Goal: Task Accomplishment & Management: Manage account settings

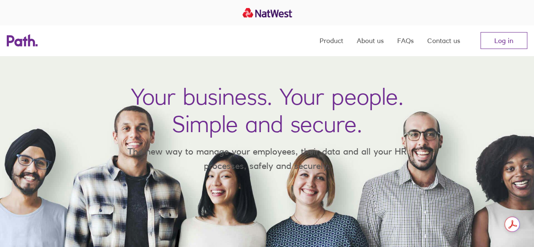
click at [514, 46] on link "Log in" at bounding box center [503, 40] width 47 height 17
click at [519, 41] on link "Log in" at bounding box center [503, 40] width 47 height 17
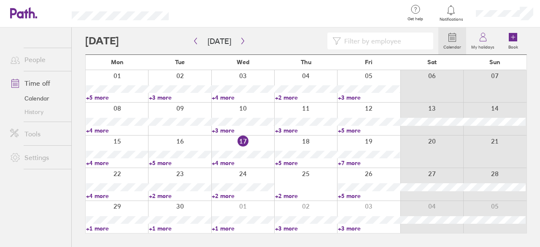
click at [228, 162] on link "+4 more" at bounding box center [243, 163] width 62 height 8
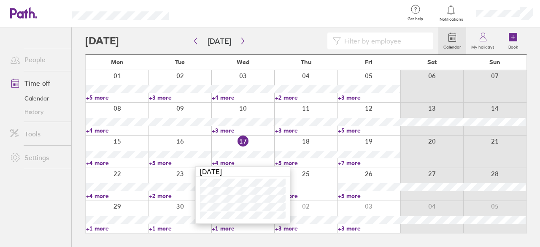
click at [294, 161] on link "+5 more" at bounding box center [306, 163] width 62 height 8
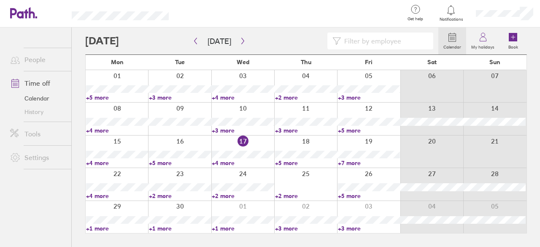
click at [294, 161] on link "+5 more" at bounding box center [306, 163] width 62 height 8
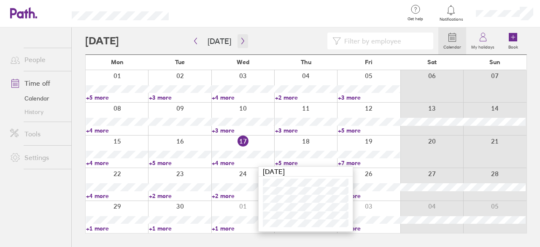
click at [241, 40] on icon "button" at bounding box center [243, 41] width 6 height 7
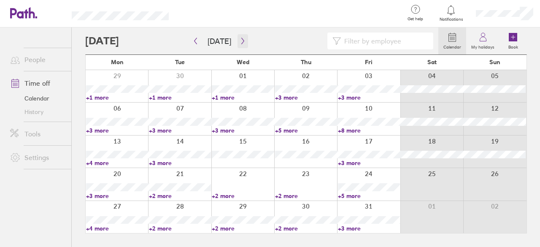
click at [238, 44] on button "button" at bounding box center [243, 41] width 11 height 14
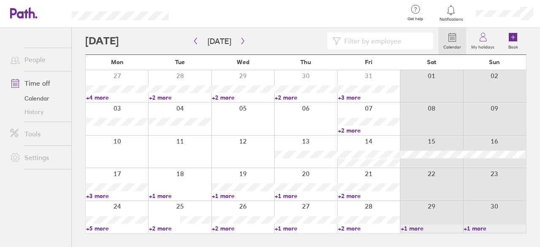
click at [99, 97] on link "+4 more" at bounding box center [117, 98] width 62 height 8
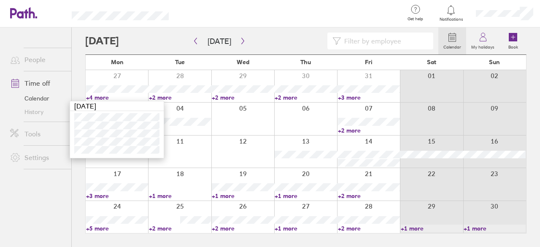
click at [350, 95] on link "+3 more" at bounding box center [369, 98] width 62 height 8
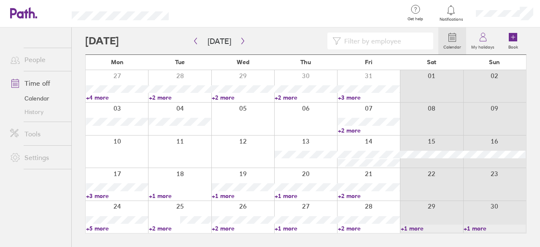
click at [350, 95] on link "+3 more" at bounding box center [369, 98] width 62 height 8
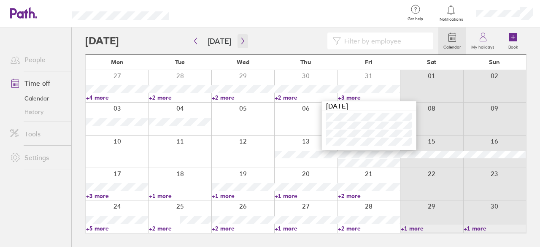
click at [241, 38] on icon "button" at bounding box center [243, 41] width 6 height 7
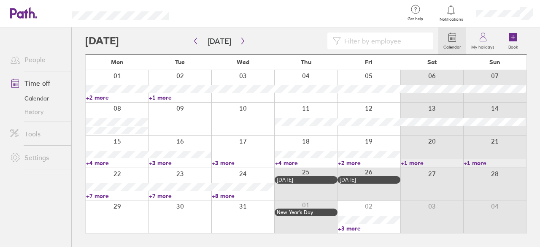
click at [223, 192] on link "+8 more" at bounding box center [243, 196] width 62 height 8
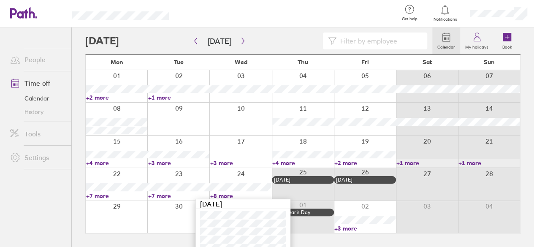
scroll to position [41, 0]
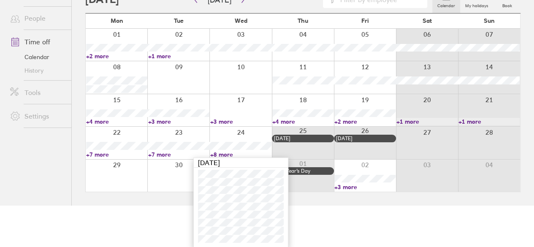
click at [169, 153] on link "+7 more" at bounding box center [178, 155] width 61 height 8
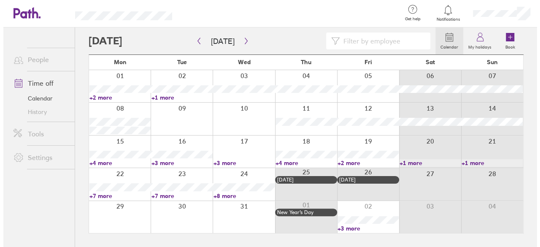
scroll to position [0, 0]
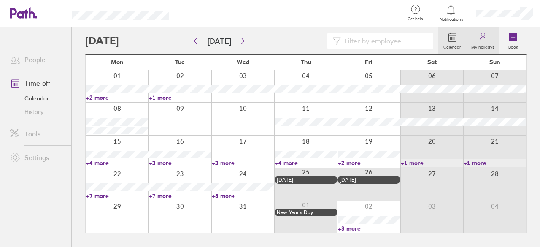
click at [485, 39] on icon at bounding box center [483, 37] width 10 height 10
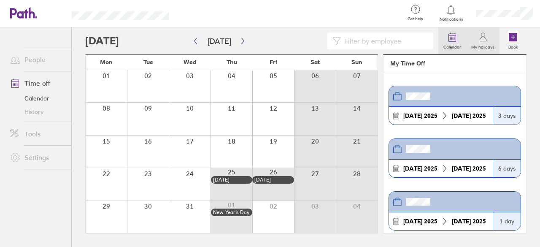
click at [458, 34] on icon at bounding box center [452, 37] width 10 height 10
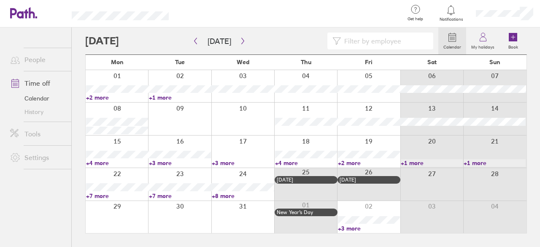
click at [165, 193] on link "+7 more" at bounding box center [180, 196] width 62 height 8
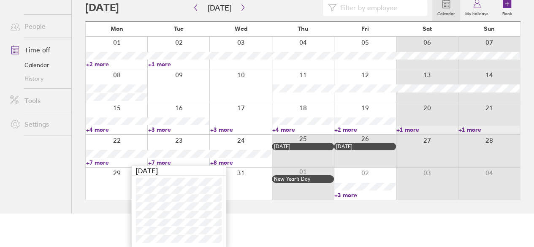
click at [186, 138] on div at bounding box center [178, 151] width 62 height 32
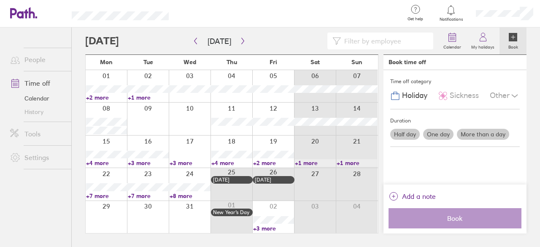
click at [149, 172] on div at bounding box center [148, 184] width 42 height 32
click at [472, 132] on label "More than a day" at bounding box center [483, 134] width 52 height 11
click at [0, 0] on input "More than a day" at bounding box center [0, 0] width 0 height 0
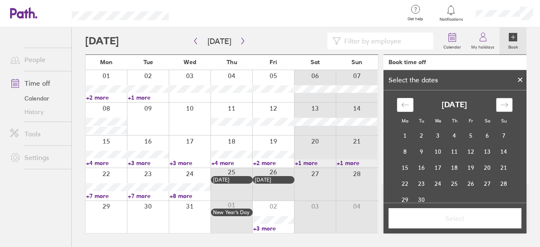
click at [504, 106] on icon "Move forward to switch to the next month." at bounding box center [505, 105] width 8 height 8
click at [421, 182] on td "23" at bounding box center [422, 184] width 16 height 16
click at [433, 182] on td "24" at bounding box center [438, 184] width 16 height 16
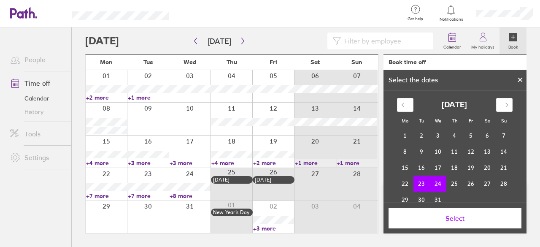
click at [440, 216] on span "Select" at bounding box center [455, 218] width 121 height 8
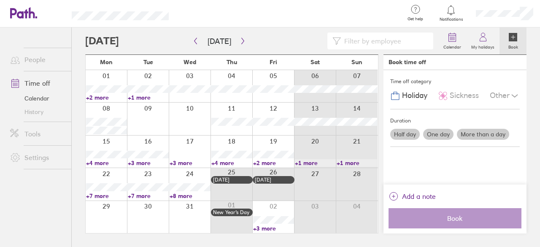
click at [487, 136] on label "More than a day" at bounding box center [483, 134] width 52 height 11
click at [0, 0] on input "More than a day" at bounding box center [0, 0] width 0 height 0
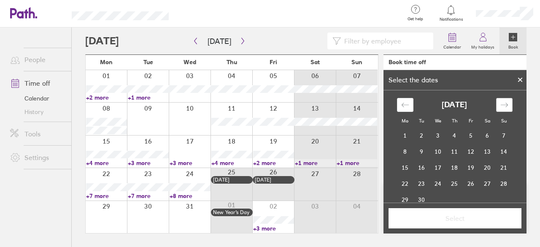
click at [505, 108] on div "Move forward to switch to the next month." at bounding box center [504, 105] width 16 height 14
click at [423, 182] on td "23" at bounding box center [422, 184] width 16 height 16
click at [437, 183] on td "24" at bounding box center [438, 184] width 16 height 16
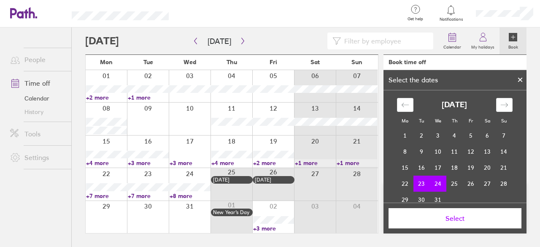
click at [446, 221] on span "Select" at bounding box center [455, 218] width 121 height 8
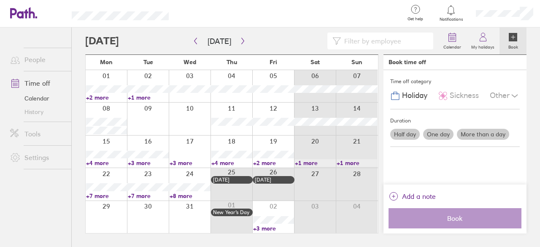
click at [469, 177] on div "Time off category Holiday Sickness Other Duration Half day One day More than a …" at bounding box center [455, 127] width 143 height 114
click at [473, 134] on label "More than a day" at bounding box center [483, 134] width 52 height 11
click at [0, 0] on input "More than a day" at bounding box center [0, 0] width 0 height 0
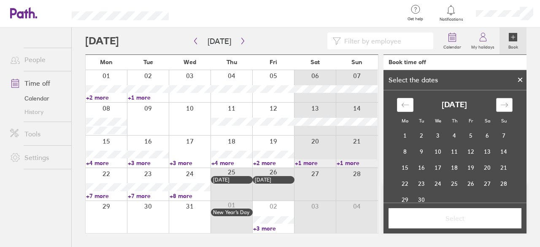
click at [501, 105] on icon "Move forward to switch to the next month." at bounding box center [505, 105] width 8 height 8
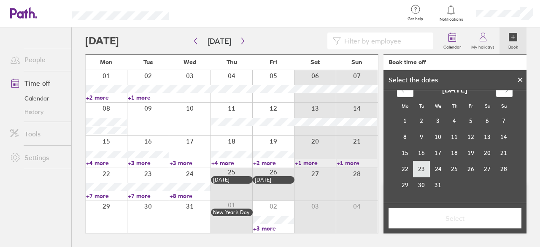
click at [420, 170] on td "23" at bounding box center [422, 169] width 16 height 16
click at [435, 172] on td "24" at bounding box center [438, 169] width 16 height 16
click at [433, 217] on span "Select" at bounding box center [455, 218] width 121 height 8
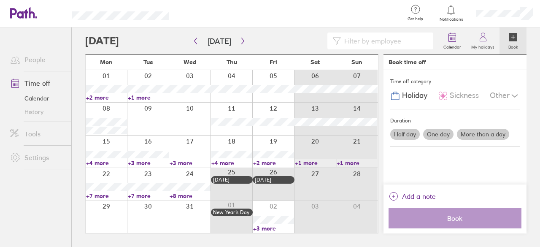
click at [454, 172] on div "Time off category Holiday Sickness Other Duration Half day One day More than a …" at bounding box center [455, 127] width 143 height 114
click at [187, 143] on div at bounding box center [190, 152] width 42 height 32
click at [477, 133] on label "More than a day" at bounding box center [483, 134] width 52 height 11
click at [0, 0] on input "More than a day" at bounding box center [0, 0] width 0 height 0
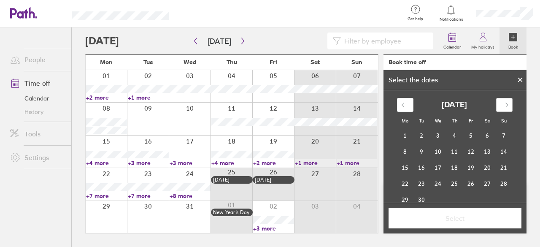
click at [501, 105] on icon "Move forward to switch to the next month." at bounding box center [505, 105] width 8 height 8
click at [419, 182] on td "18" at bounding box center [422, 184] width 16 height 16
click at [434, 182] on td "19" at bounding box center [438, 184] width 16 height 16
click at [431, 214] on button "Select" at bounding box center [455, 218] width 133 height 20
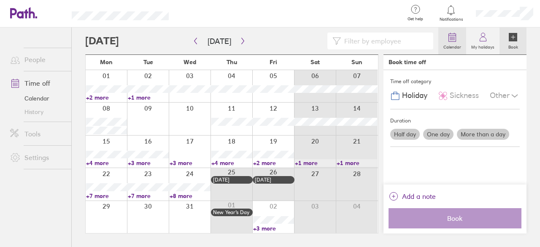
click at [455, 37] on icon at bounding box center [452, 37] width 10 height 10
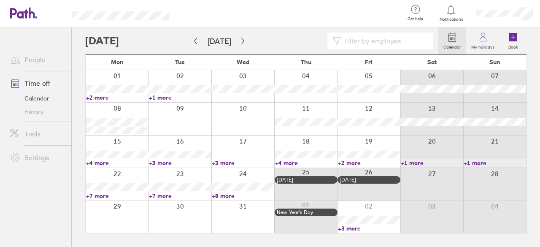
click at [167, 174] on div at bounding box center [179, 184] width 63 height 32
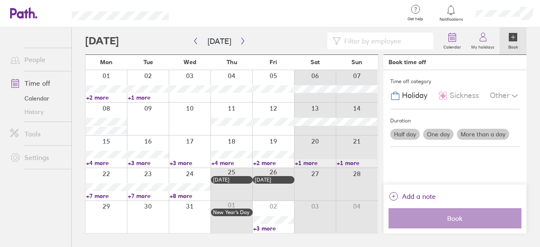
click at [475, 135] on label "More than a day" at bounding box center [483, 134] width 52 height 11
click at [0, 0] on input "More than a day" at bounding box center [0, 0] width 0 height 0
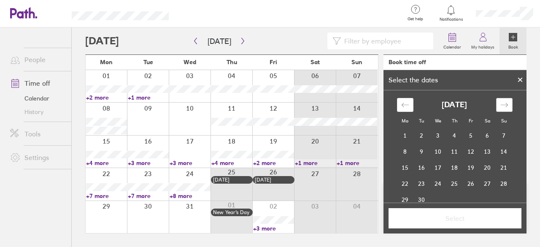
click at [509, 102] on div "Move forward to switch to the next month." at bounding box center [504, 105] width 16 height 14
click at [423, 184] on td "18" at bounding box center [422, 184] width 16 height 16
click at [501, 107] on icon "Move forward to switch to the next month." at bounding box center [505, 105] width 8 height 8
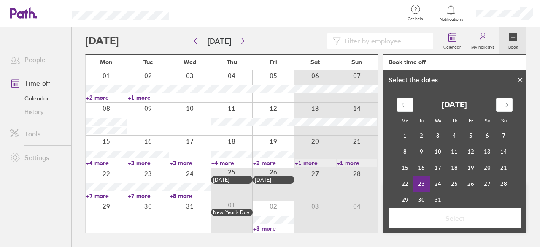
click at [417, 186] on td "23" at bounding box center [422, 184] width 16 height 16
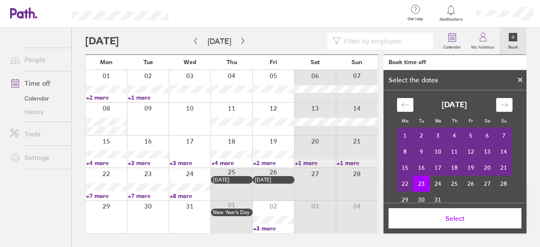
click at [522, 81] on icon at bounding box center [520, 79] width 3 height 3
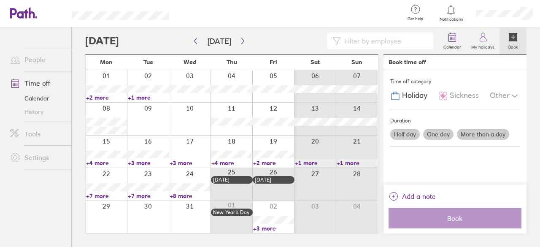
click at [155, 172] on div at bounding box center [148, 184] width 42 height 32
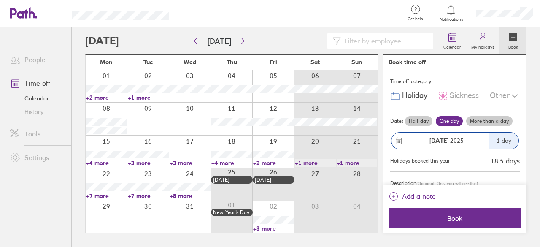
click at [481, 133] on div "23 Dec 2025" at bounding box center [441, 141] width 98 height 16
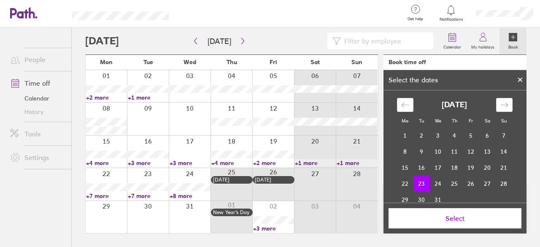
click at [522, 81] on icon at bounding box center [520, 79] width 3 height 3
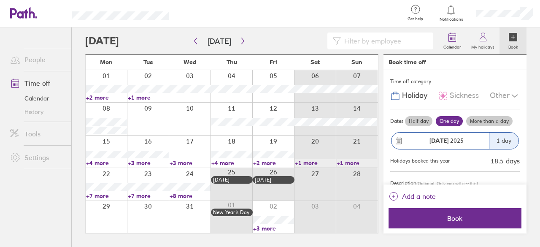
click at [489, 119] on label "More than a day" at bounding box center [489, 121] width 46 height 10
click at [0, 0] on input "More than a day" at bounding box center [0, 0] width 0 height 0
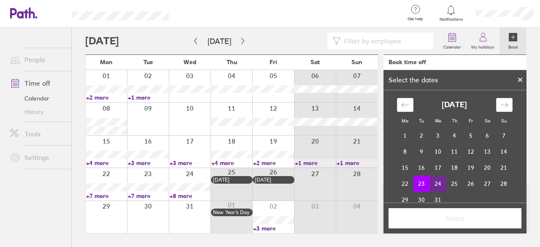
click at [433, 182] on td "24" at bounding box center [438, 184] width 16 height 16
click at [437, 215] on span "Select" at bounding box center [455, 218] width 121 height 8
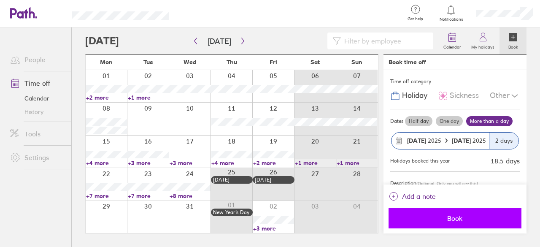
click at [450, 213] on button "Book" at bounding box center [455, 218] width 133 height 20
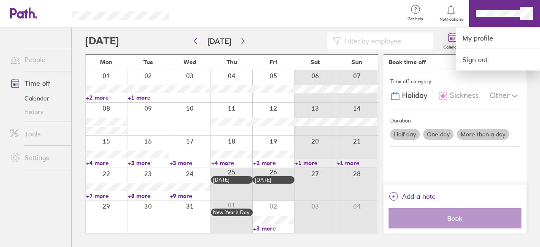
click at [450, 13] on div at bounding box center [270, 123] width 540 height 247
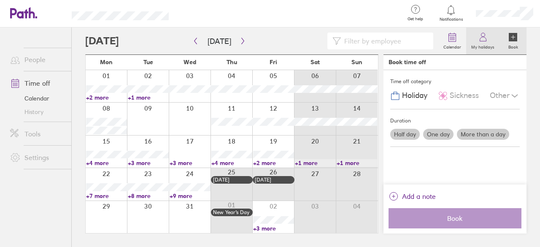
click at [474, 35] on link "My holidays" at bounding box center [482, 40] width 33 height 27
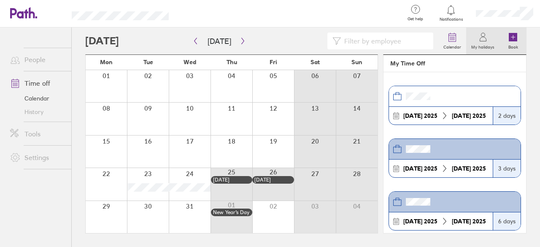
click at [526, 46] on link "Book" at bounding box center [513, 40] width 27 height 27
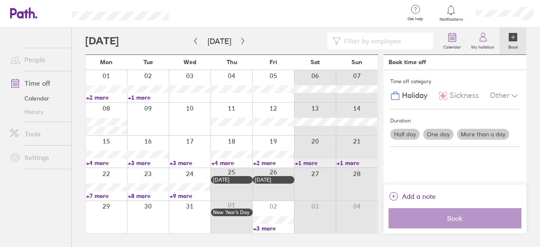
click at [37, 61] on link "People" at bounding box center [37, 59] width 68 height 17
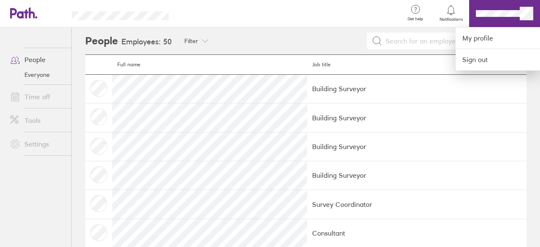
click at [24, 16] on div at bounding box center [270, 123] width 540 height 247
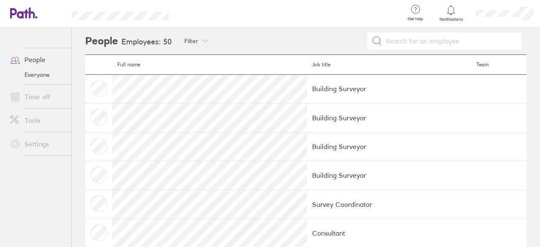
click at [505, 18] on div at bounding box center [504, 13] width 71 height 27
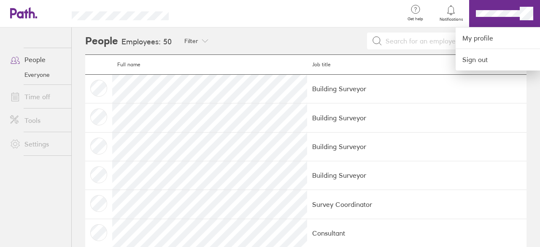
click at [455, 10] on div at bounding box center [270, 123] width 540 height 247
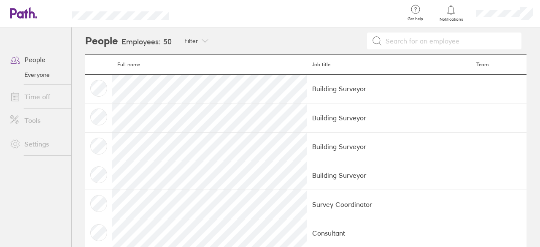
click at [38, 96] on link "Time off" at bounding box center [37, 96] width 68 height 17
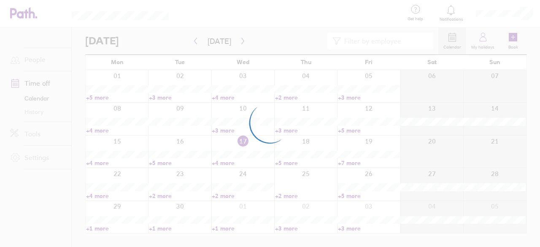
click at [43, 119] on div at bounding box center [270, 123] width 540 height 247
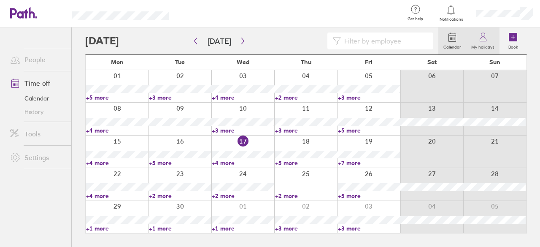
click at [482, 41] on icon at bounding box center [483, 39] width 6 height 4
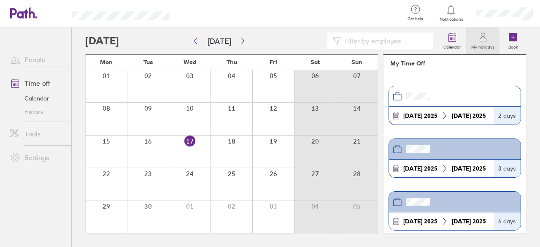
click at [413, 61] on header "My Time Off" at bounding box center [455, 63] width 143 height 17
click at [26, 134] on link "Tools" at bounding box center [37, 133] width 68 height 17
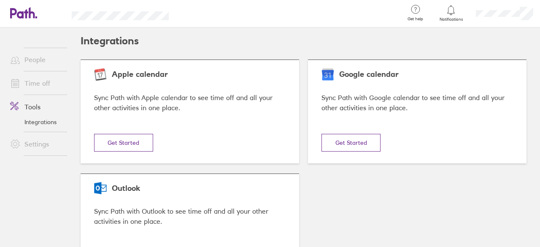
click at [27, 144] on link "Settings" at bounding box center [37, 144] width 68 height 17
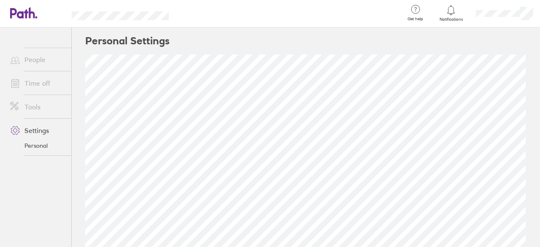
click at [38, 83] on link "Time off" at bounding box center [37, 83] width 68 height 17
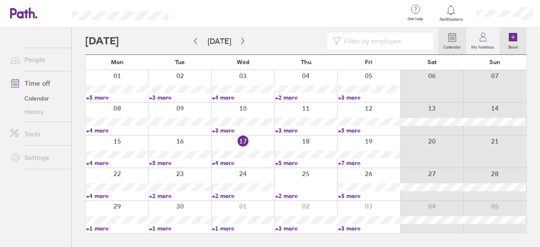
click at [511, 35] on icon at bounding box center [513, 37] width 8 height 8
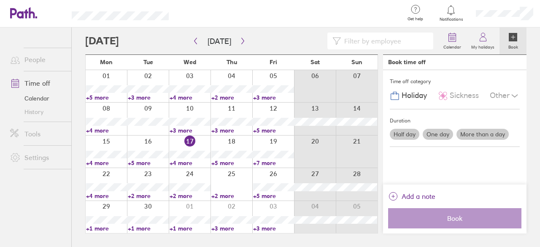
click at [515, 94] on icon at bounding box center [515, 96] width 10 height 10
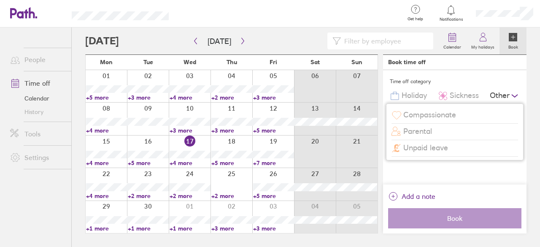
click at [500, 72] on div "Time off category Holiday Sickness Other Compassionate Parental Unpaid leave" at bounding box center [455, 89] width 130 height 39
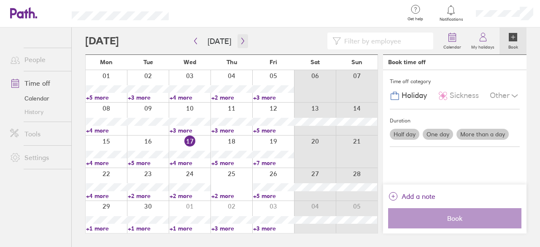
click at [242, 41] on icon "button" at bounding box center [243, 41] width 6 height 7
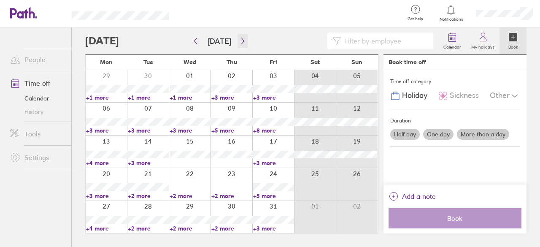
click at [242, 41] on icon "button" at bounding box center [243, 41] width 6 height 7
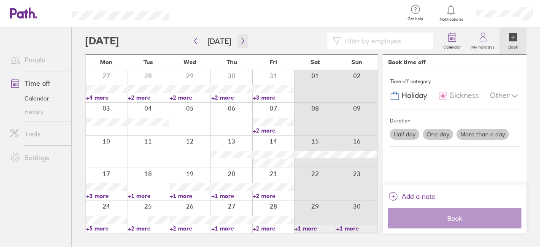
click at [240, 42] on icon "button" at bounding box center [243, 41] width 6 height 7
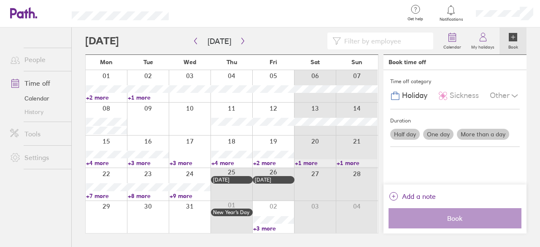
click at [260, 228] on link "+3 more" at bounding box center [273, 229] width 41 height 8
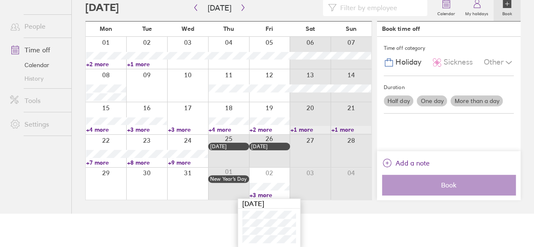
click at [282, 171] on div at bounding box center [269, 184] width 41 height 32
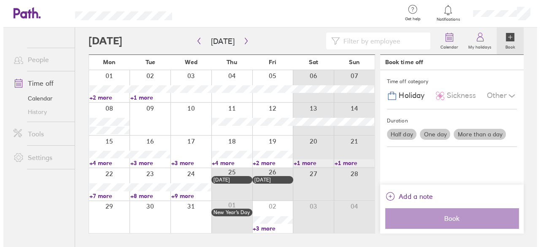
scroll to position [0, 0]
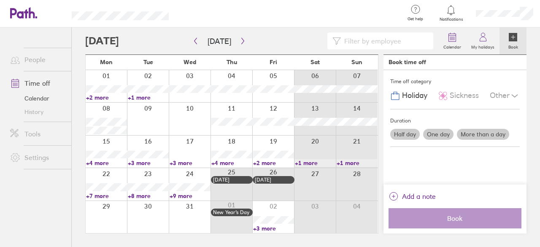
click at [280, 207] on div at bounding box center [273, 217] width 42 height 32
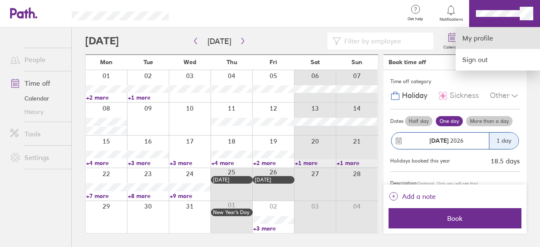
click at [491, 37] on link "My profile" at bounding box center [498, 38] width 84 height 22
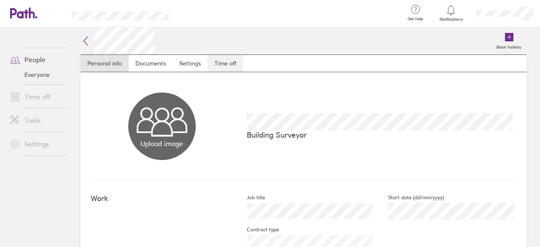
click at [236, 64] on link "Time off" at bounding box center [225, 63] width 35 height 17
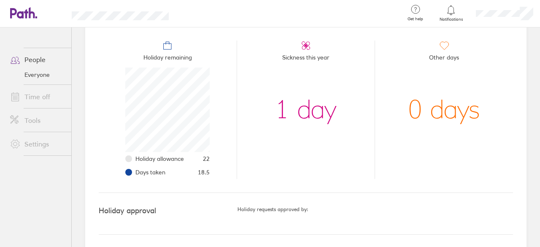
scroll to position [55, 0]
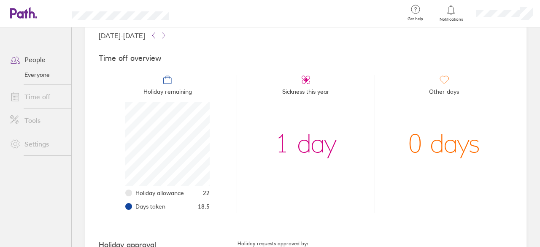
click at [168, 78] on icon at bounding box center [168, 80] width 10 height 10
click at [47, 76] on link "Everyone" at bounding box center [37, 75] width 68 height 14
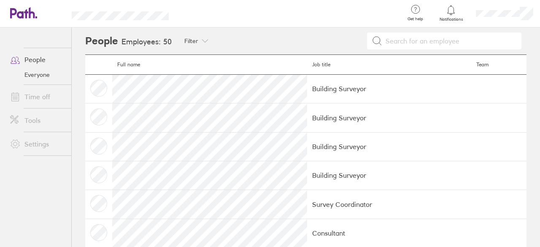
click at [46, 89] on link "Time off" at bounding box center [37, 96] width 68 height 17
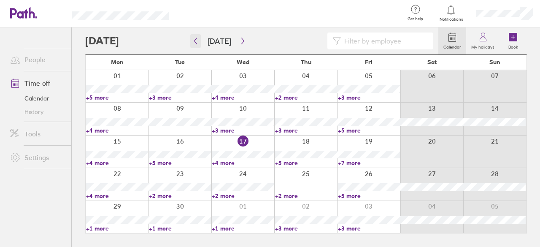
click at [197, 41] on icon "button" at bounding box center [195, 41] width 6 height 7
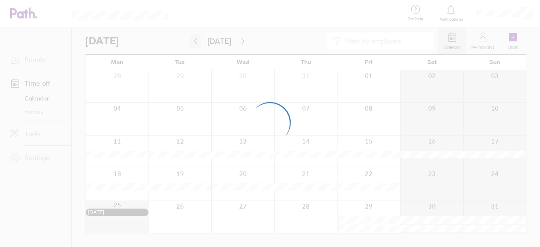
click at [197, 41] on div at bounding box center [270, 123] width 540 height 247
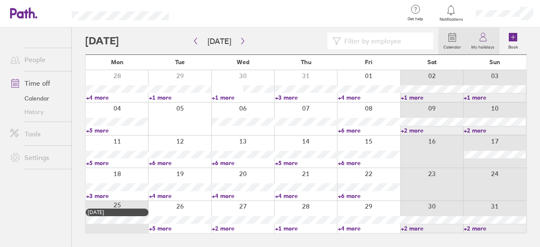
click at [487, 31] on link "My holidays" at bounding box center [482, 40] width 33 height 27
